Goal: Information Seeking & Learning: Find specific page/section

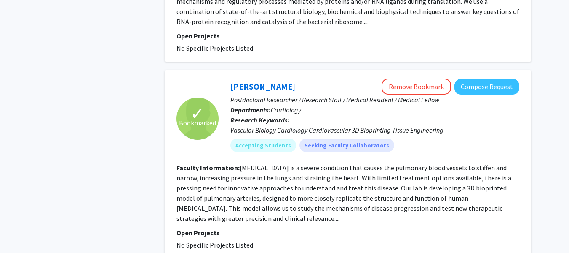
scroll to position [994, 0]
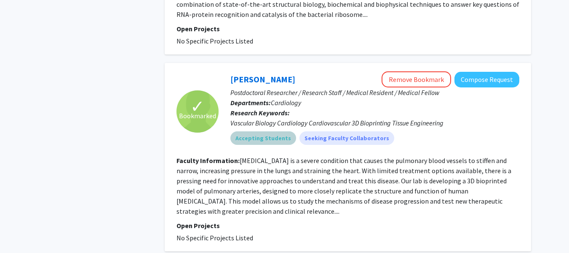
click at [390, 129] on div "Accepting Students Seeking Faculty Collaborators" at bounding box center [375, 137] width 293 height 17
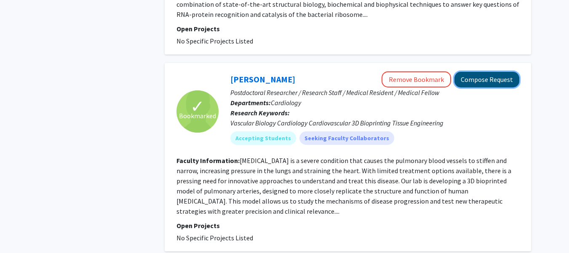
click at [499, 72] on button "Compose Request" at bounding box center [487, 80] width 65 height 16
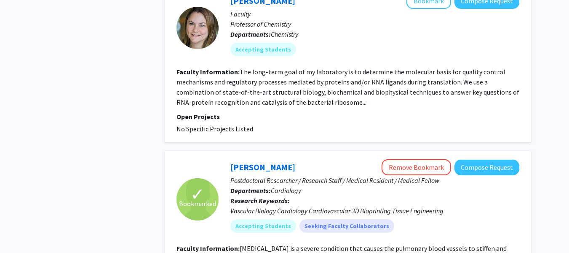
scroll to position [972, 0]
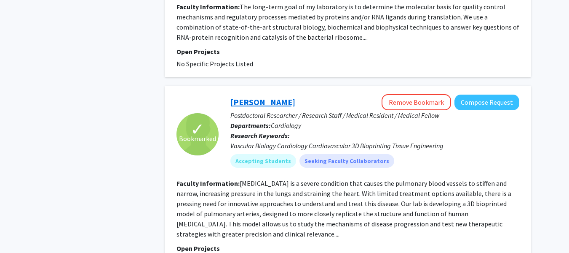
click at [260, 97] on link "[PERSON_NAME]" at bounding box center [263, 102] width 65 height 11
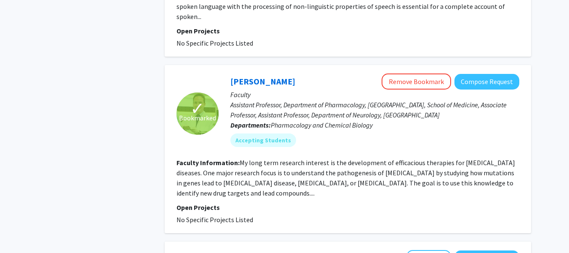
scroll to position [654, 0]
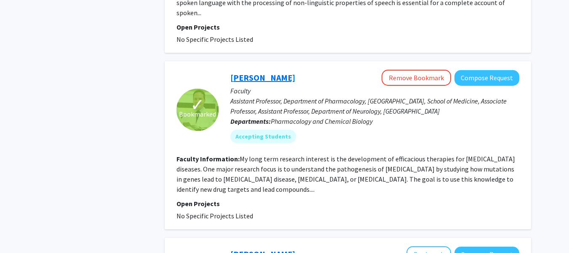
click at [269, 72] on link "[PERSON_NAME]" at bounding box center [263, 77] width 65 height 11
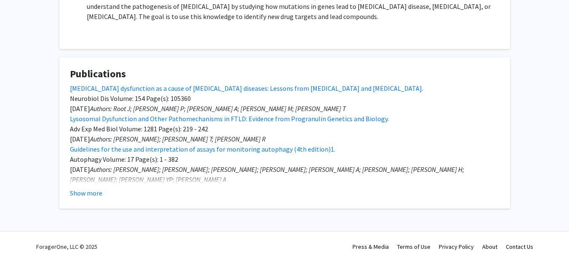
scroll to position [269, 0]
click at [94, 196] on button "Show more" at bounding box center [86, 193] width 32 height 10
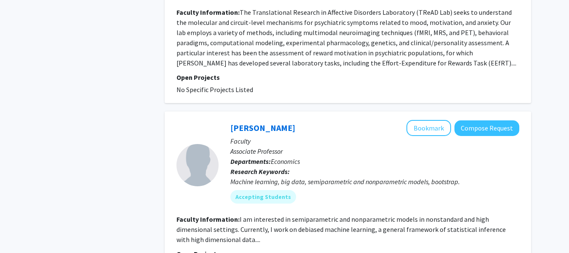
scroll to position [1781, 0]
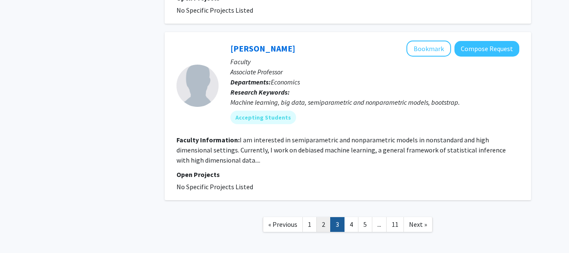
click at [324, 217] on link "2" at bounding box center [324, 224] width 14 height 15
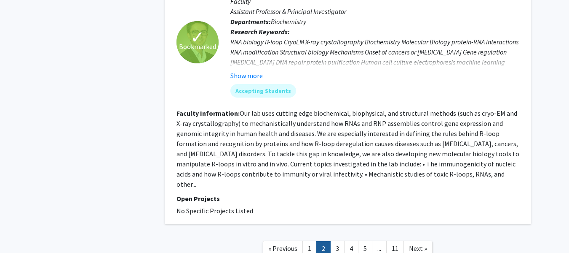
scroll to position [1956, 0]
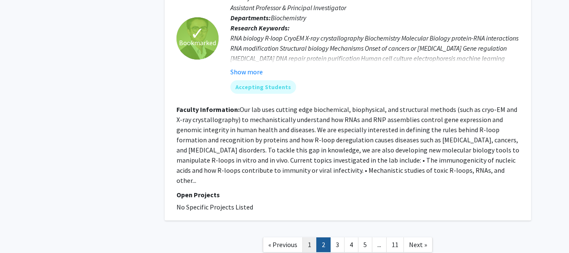
click at [309, 237] on link "1" at bounding box center [310, 244] width 14 height 15
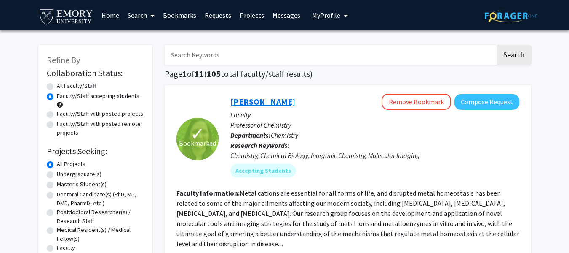
click at [267, 97] on link "[PERSON_NAME]" at bounding box center [263, 101] width 65 height 11
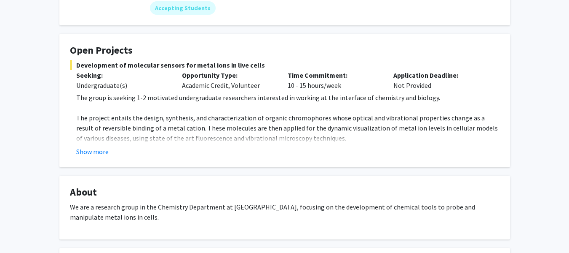
scroll to position [114, 0]
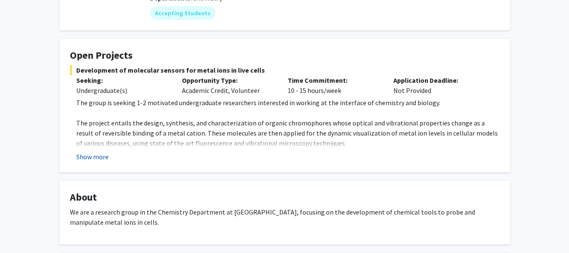
click at [102, 159] on button "Show more" at bounding box center [92, 156] width 32 height 10
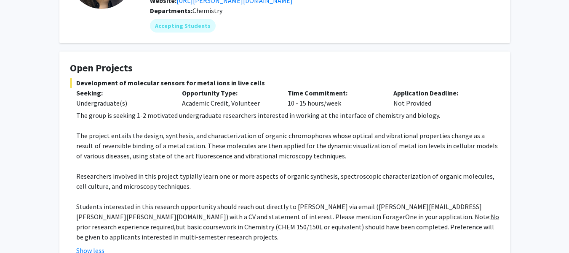
scroll to position [0, 0]
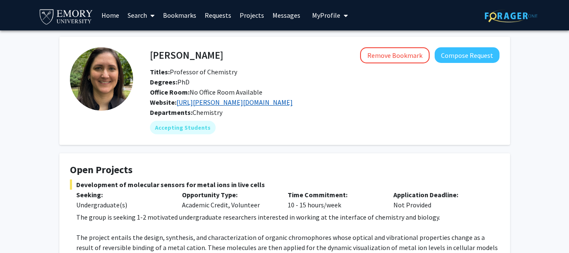
click at [219, 101] on link "[URL][PERSON_NAME][DOMAIN_NAME]" at bounding box center [235, 102] width 116 height 8
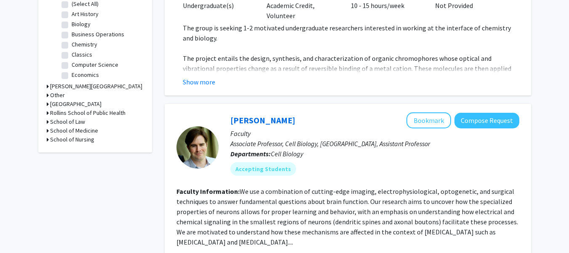
scroll to position [279, 0]
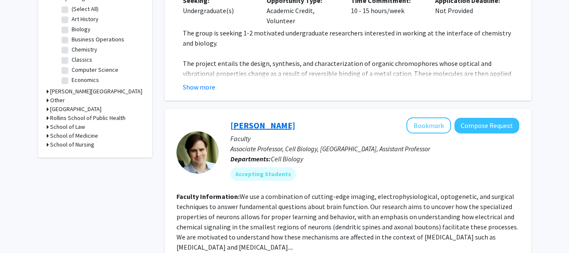
click at [256, 120] on link "[PERSON_NAME]" at bounding box center [263, 125] width 65 height 11
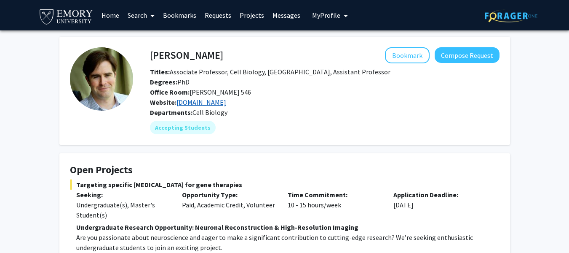
click at [189, 106] on link "[DOMAIN_NAME]" at bounding box center [202, 102] width 50 height 8
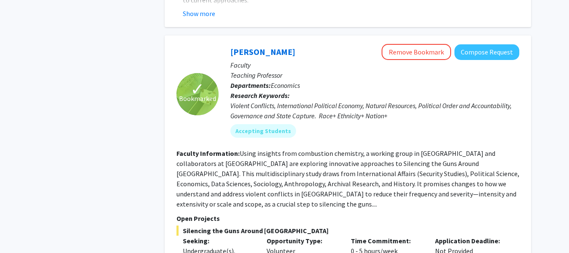
scroll to position [1065, 0]
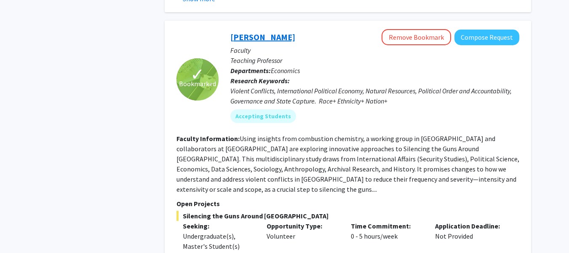
click at [264, 32] on link "[PERSON_NAME]" at bounding box center [263, 37] width 65 height 11
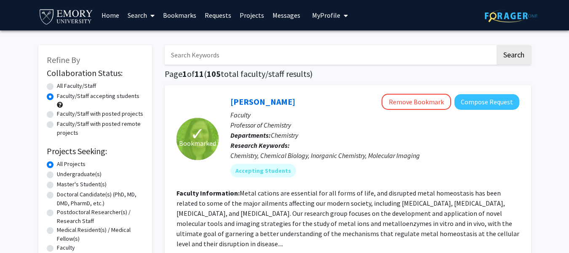
click at [242, 60] on input "Search Keywords" at bounding box center [330, 54] width 331 height 19
type input "[PERSON_NAME]"
click at [497, 45] on button "Search" at bounding box center [514, 54] width 35 height 19
radio input "true"
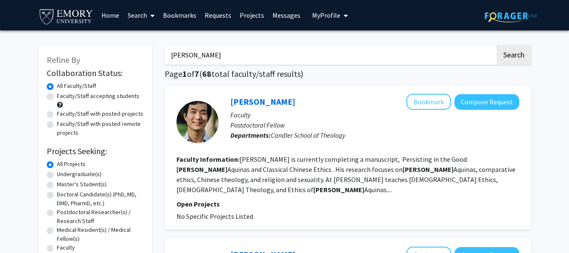
type input "[PERSON_NAME]"
click at [497, 45] on button "Search" at bounding box center [514, 54] width 35 height 19
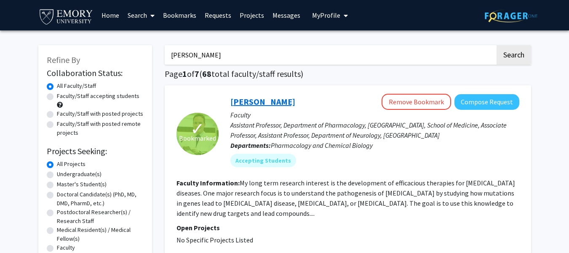
click at [256, 98] on link "[PERSON_NAME]" at bounding box center [263, 101] width 65 height 11
